Goal: Information Seeking & Learning: Learn about a topic

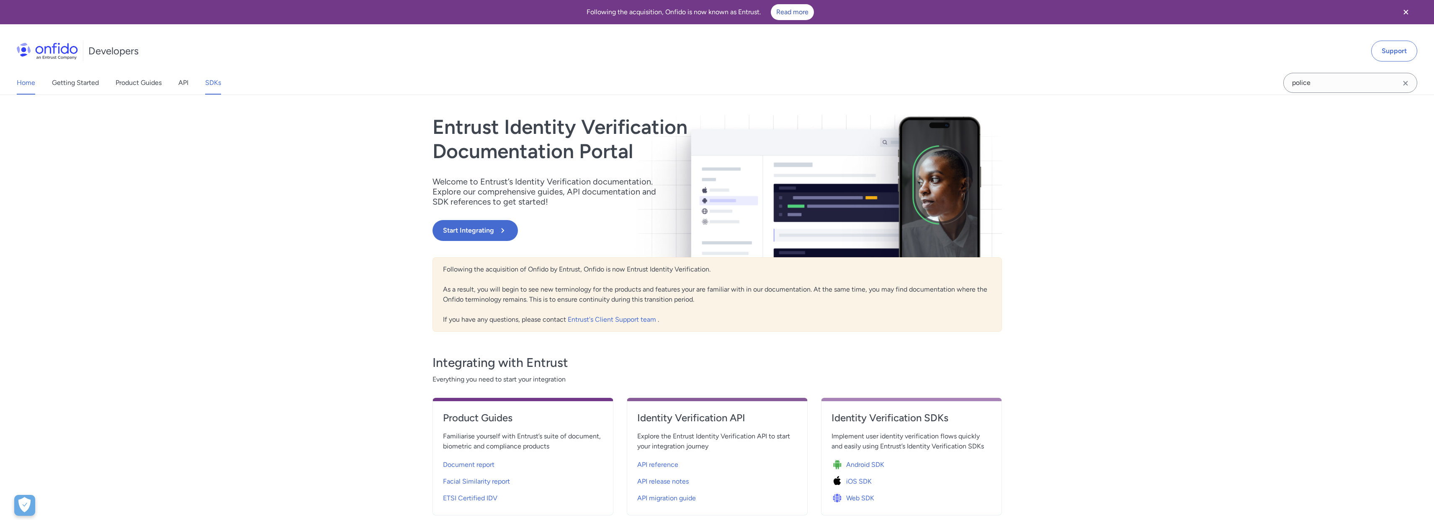
click at [209, 79] on link "SDKs" at bounding box center [213, 82] width 16 height 23
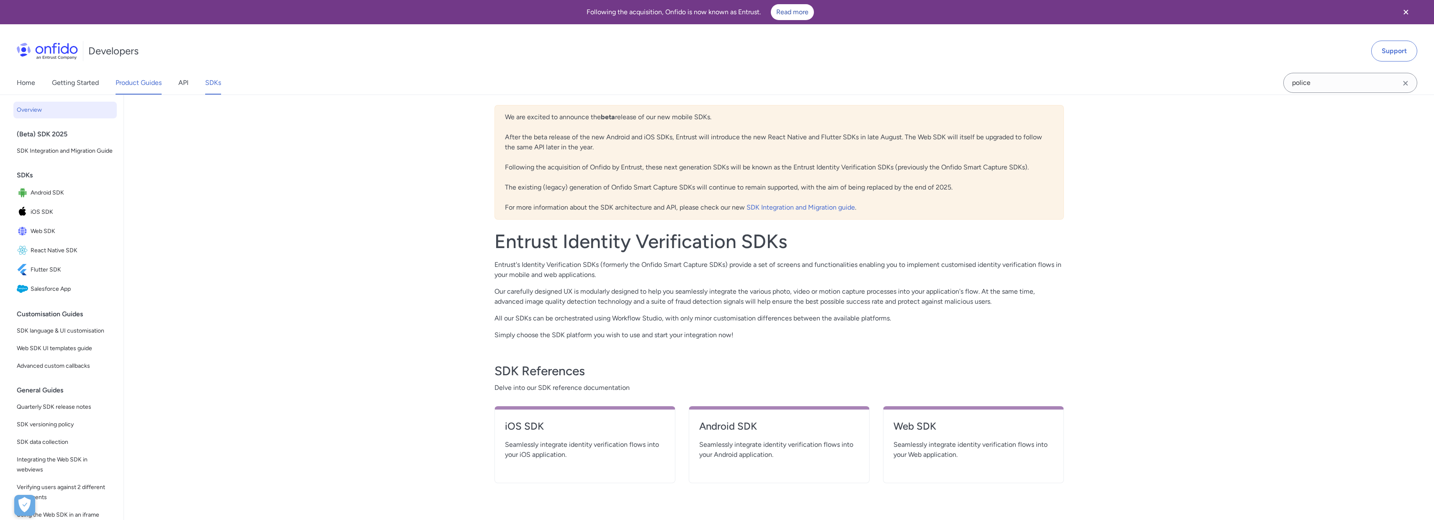
click at [151, 91] on link "Product Guides" at bounding box center [139, 82] width 46 height 23
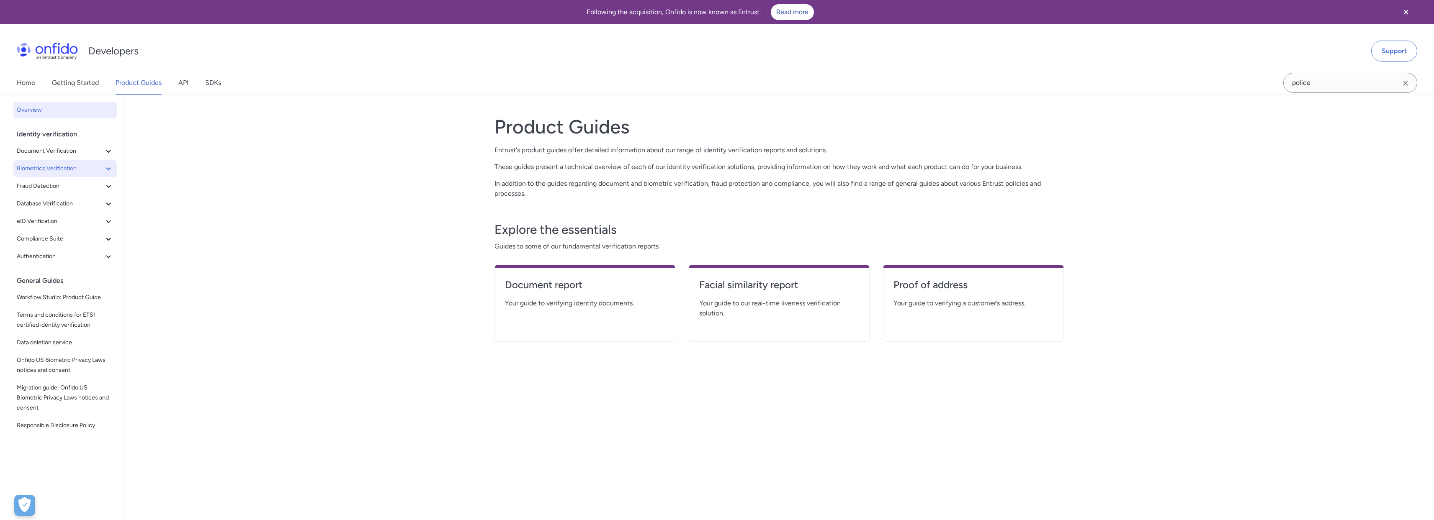
click at [106, 172] on icon at bounding box center [108, 169] width 10 height 10
click at [103, 216] on icon at bounding box center [108, 221] width 10 height 10
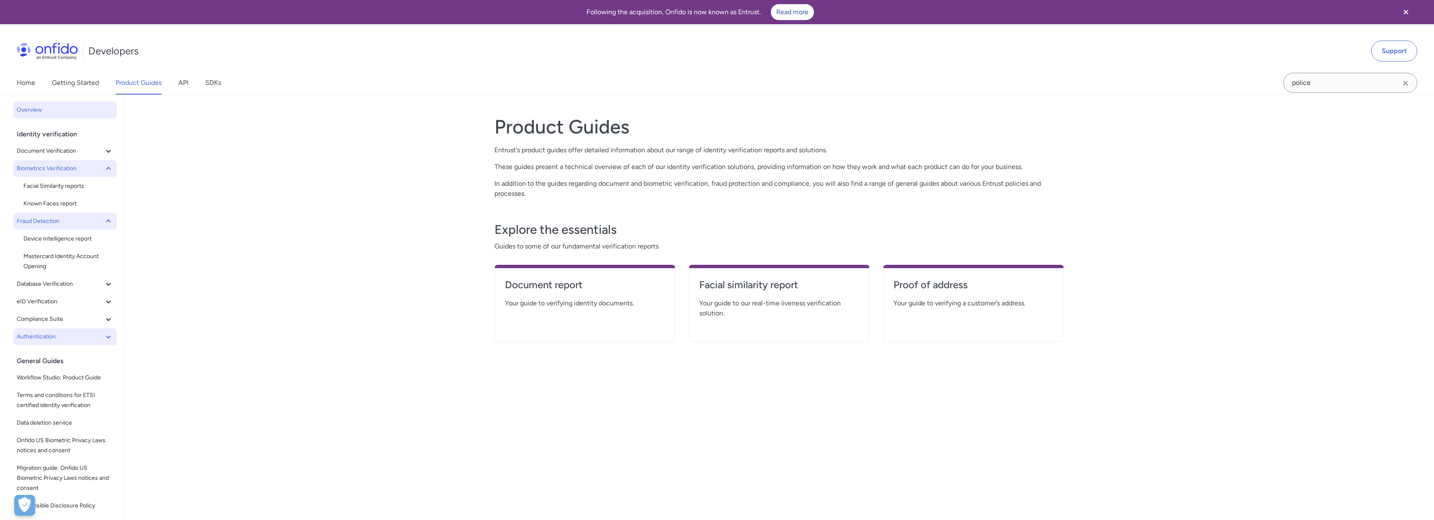
click at [103, 338] on icon at bounding box center [108, 337] width 10 height 10
click at [91, 359] on span "Biometric authentication" at bounding box center [68, 354] width 90 height 10
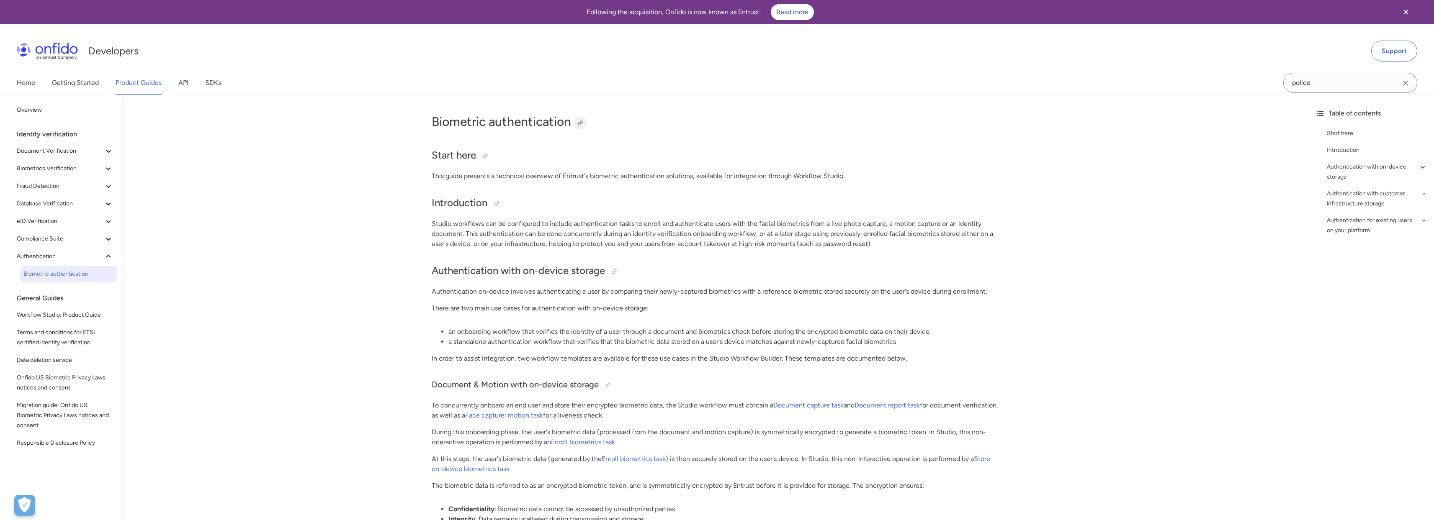
click at [583, 122] on div at bounding box center [580, 123] width 7 height 7
